Goal: Task Accomplishment & Management: Manage account settings

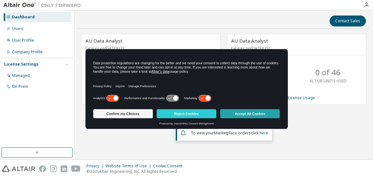
click at [242, 109] on button "Accept All Cookies" at bounding box center [250, 113] width 60 height 9
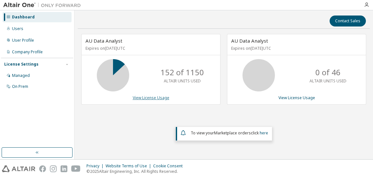
click at [155, 96] on link "View License Usage" at bounding box center [151, 97] width 37 height 5
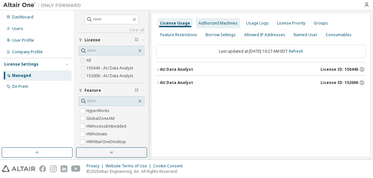
click at [224, 23] on div "Authorized Machines" at bounding box center [217, 23] width 39 height 5
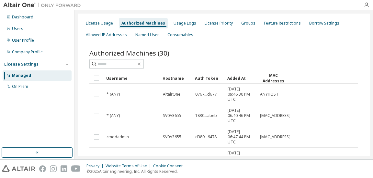
click at [133, 21] on div "Authorized Machines" at bounding box center [143, 23] width 44 height 5
click at [102, 21] on div "License Usage" at bounding box center [99, 23] width 27 height 5
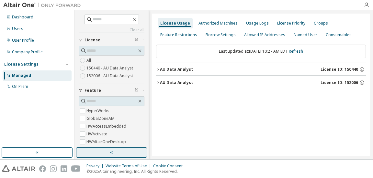
click at [113, 153] on icon "button" at bounding box center [111, 152] width 5 height 5
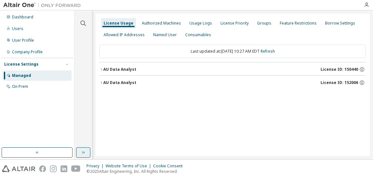
click at [101, 68] on icon "button" at bounding box center [101, 70] width 4 height 4
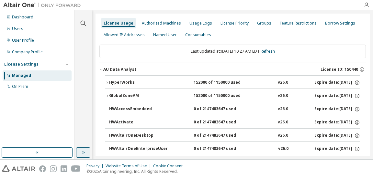
click at [106, 81] on icon "button" at bounding box center [107, 83] width 4 height 4
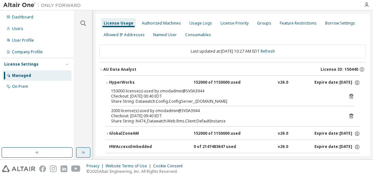
click at [106, 82] on icon "button" at bounding box center [107, 83] width 4 height 4
